Goal: Information Seeking & Learning: Learn about a topic

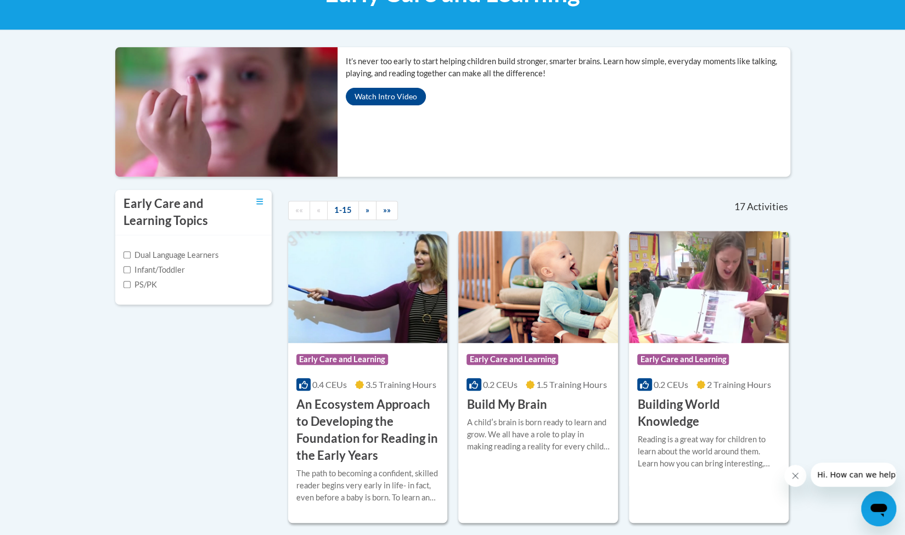
scroll to position [205, 0]
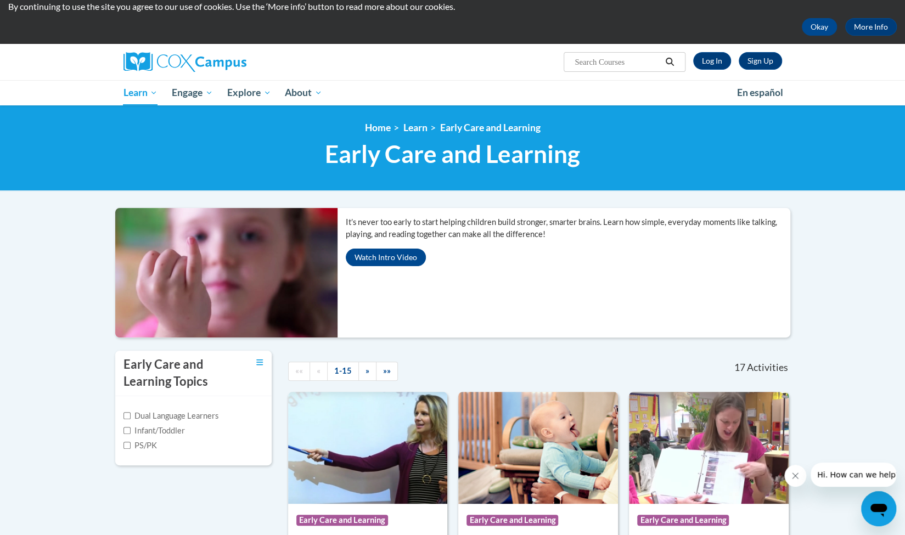
scroll to position [0, 0]
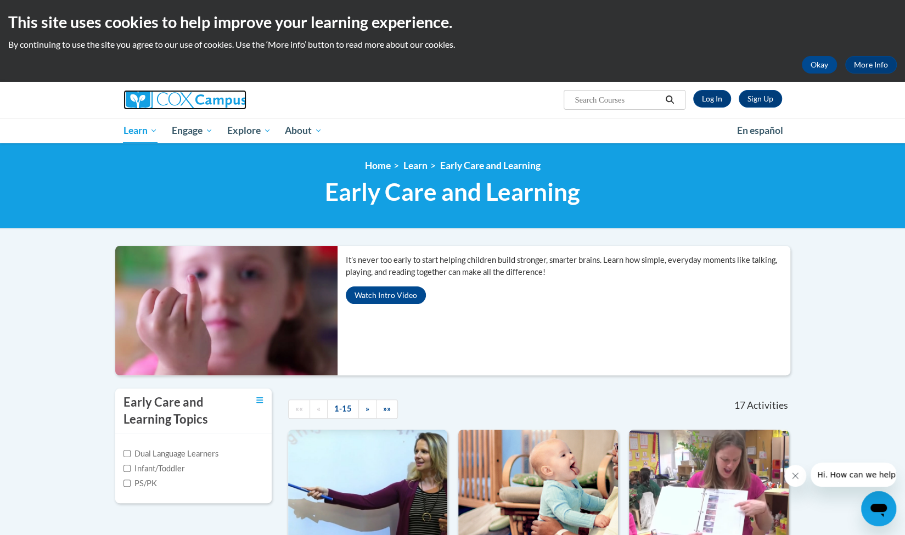
click at [182, 103] on img at bounding box center [185, 100] width 123 height 20
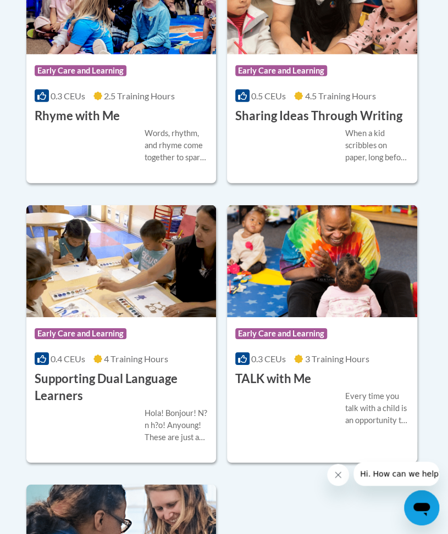
scroll to position [2267, 0]
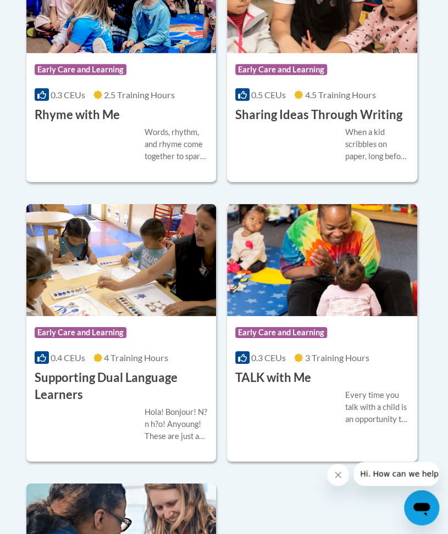
click at [339, 114] on h3 "Sharing Ideas Through Writing" at bounding box center [318, 115] width 167 height 17
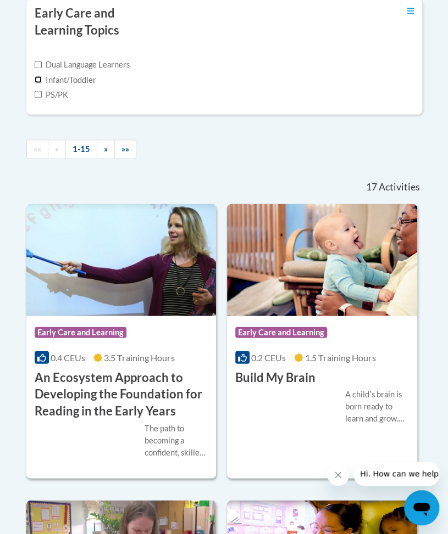
click at [40, 77] on input "Infant/Toddler" at bounding box center [38, 79] width 7 height 7
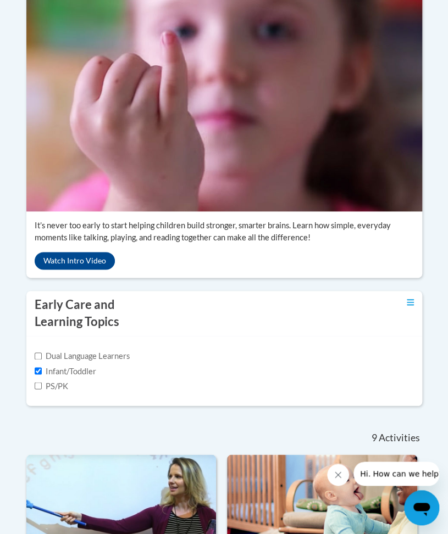
scroll to position [299, 0]
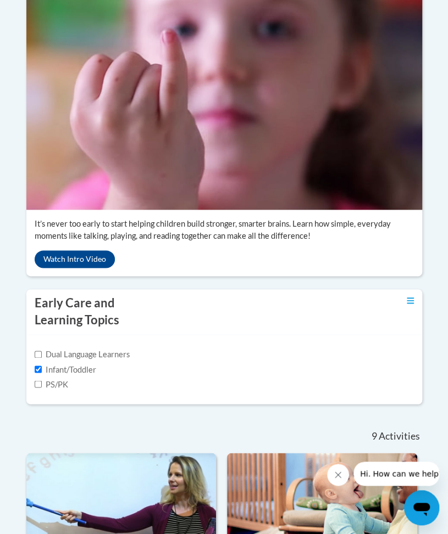
click at [33, 364] on div "Dual Language Learners Infant/Toddler PS/PK" at bounding box center [223, 369] width 395 height 69
click at [36, 368] on input "Infant/Toddler" at bounding box center [38, 369] width 7 height 7
checkbox input "false"
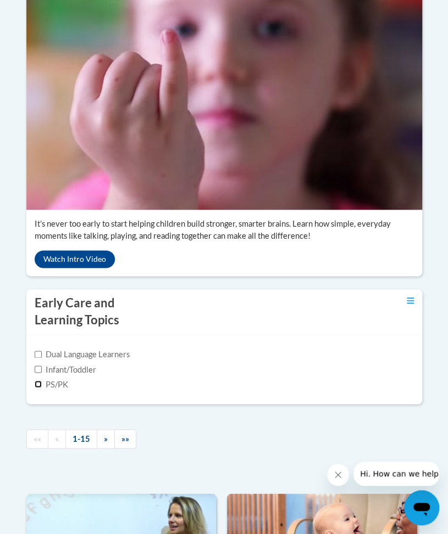
click at [36, 382] on input "PS/PK" at bounding box center [38, 384] width 7 height 7
checkbox input "true"
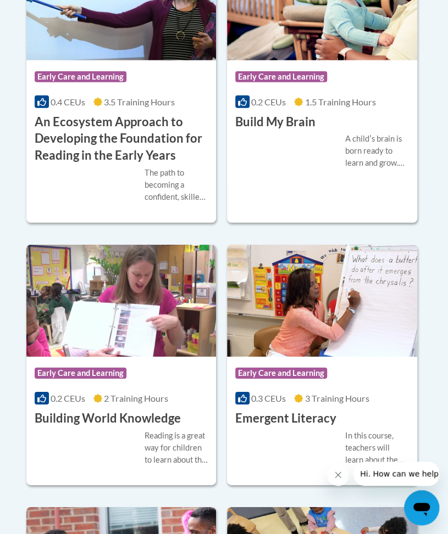
scroll to position [789, 0]
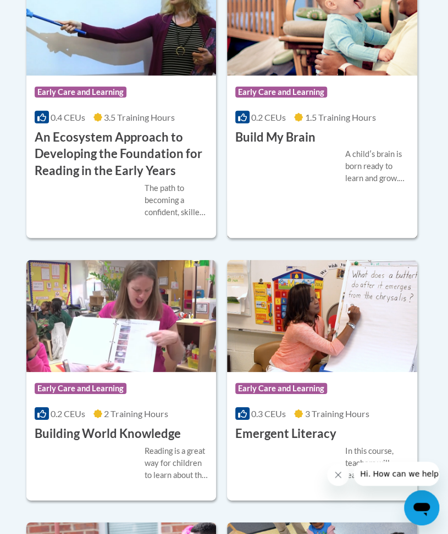
click at [276, 182] on div "A childʹs brain is born ready to learn and grow. We all have a role to play in …" at bounding box center [322, 166] width 174 height 36
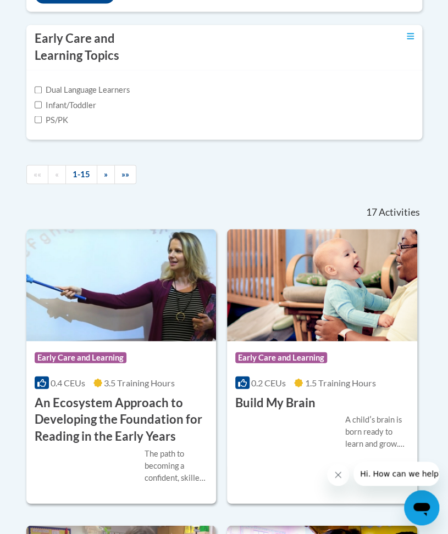
scroll to position [566, 0]
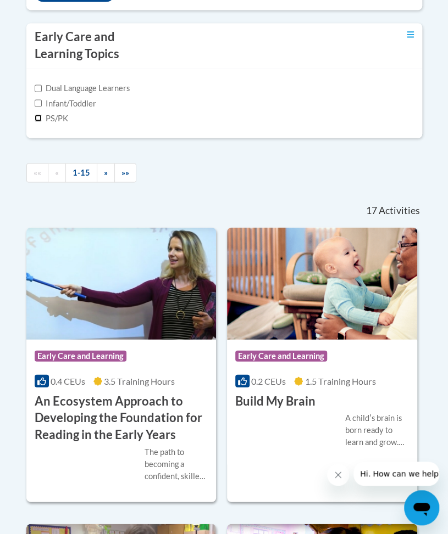
drag, startPoint x: 37, startPoint y: 118, endPoint x: 45, endPoint y: 129, distance: 13.4
click at [37, 118] on input "PS/PK" at bounding box center [38, 117] width 7 height 7
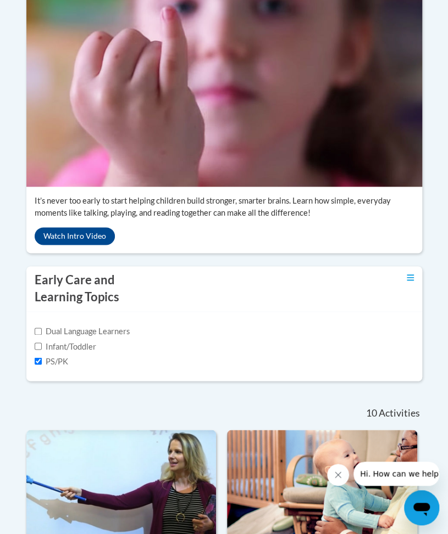
scroll to position [323, 0]
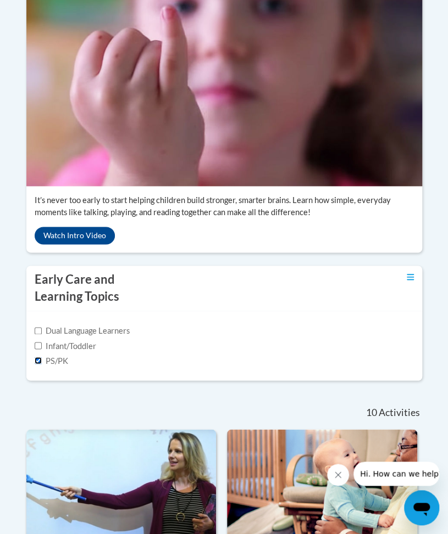
drag, startPoint x: 41, startPoint y: 355, endPoint x: 38, endPoint y: 342, distance: 13.5
click at [41, 357] on input "PS/PK" at bounding box center [38, 360] width 7 height 7
checkbox input "false"
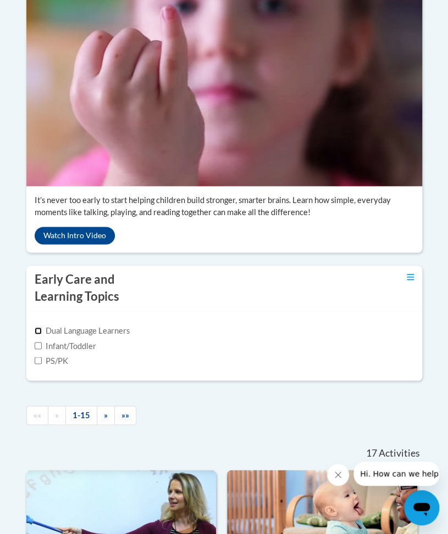
click at [38, 330] on input "Dual Language Learners" at bounding box center [38, 330] width 7 height 7
checkbox input "true"
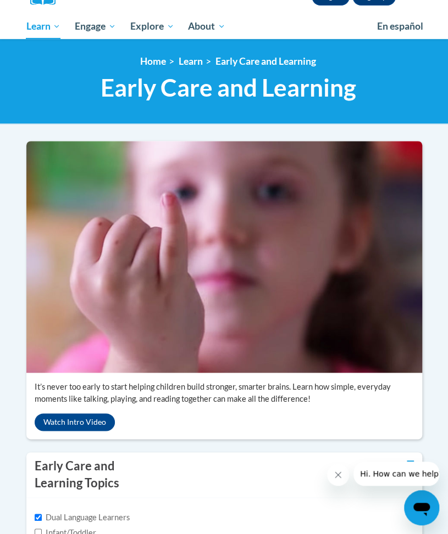
scroll to position [0, 0]
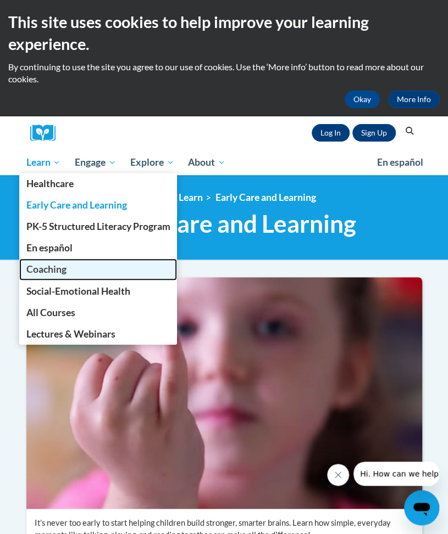
click at [51, 274] on span "Coaching" at bounding box center [46, 270] width 40 height 12
